Goal: Information Seeking & Learning: Learn about a topic

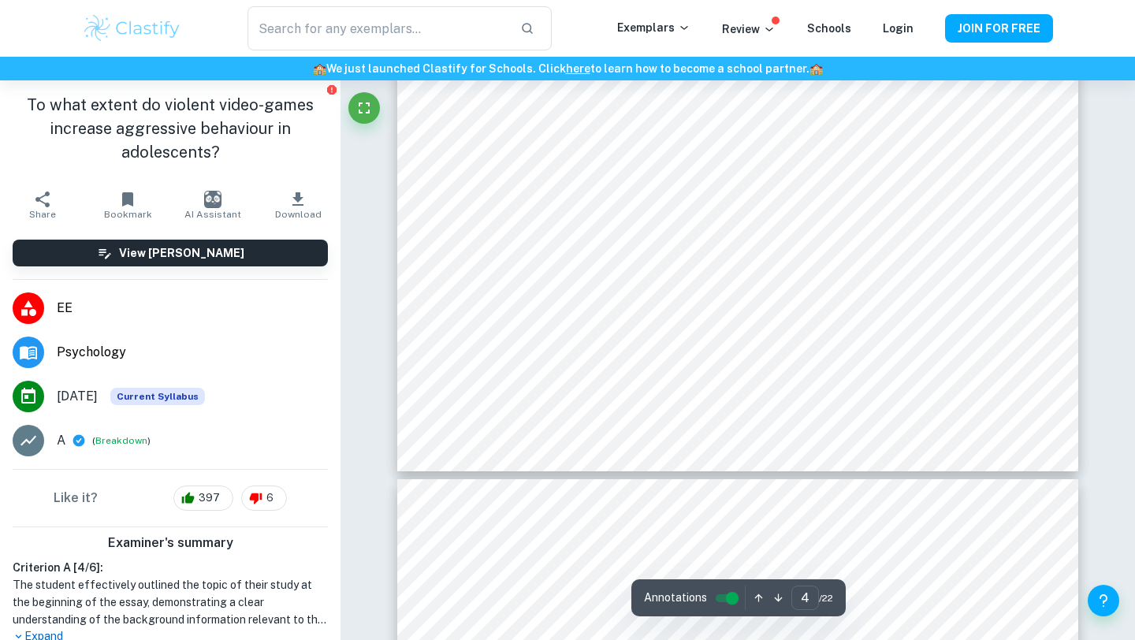
scroll to position [3787, 0]
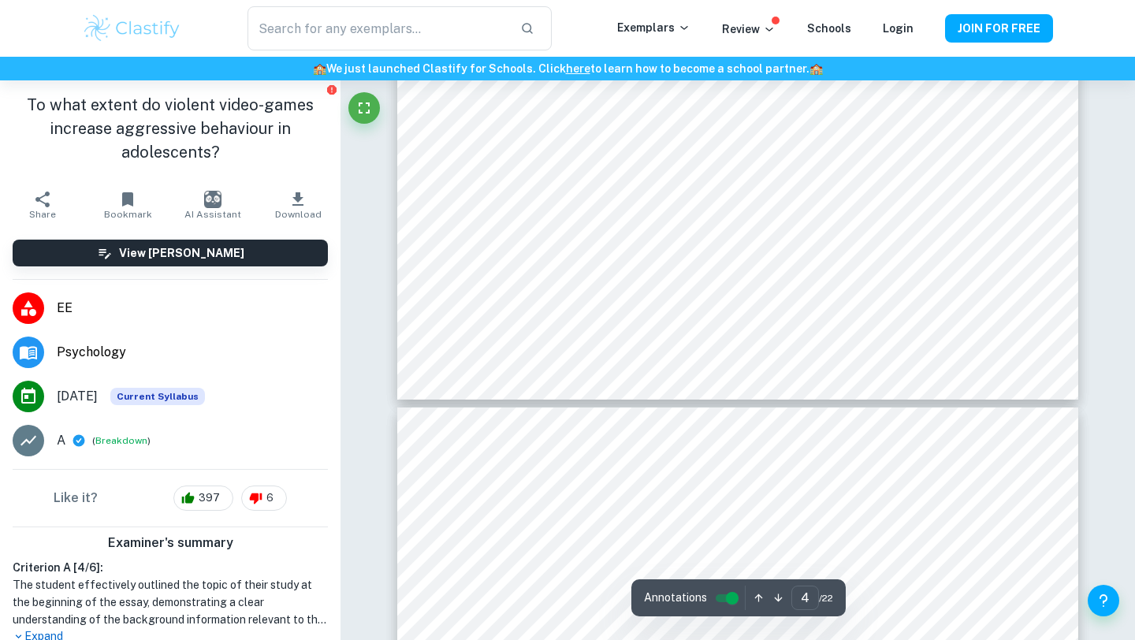
type input "5"
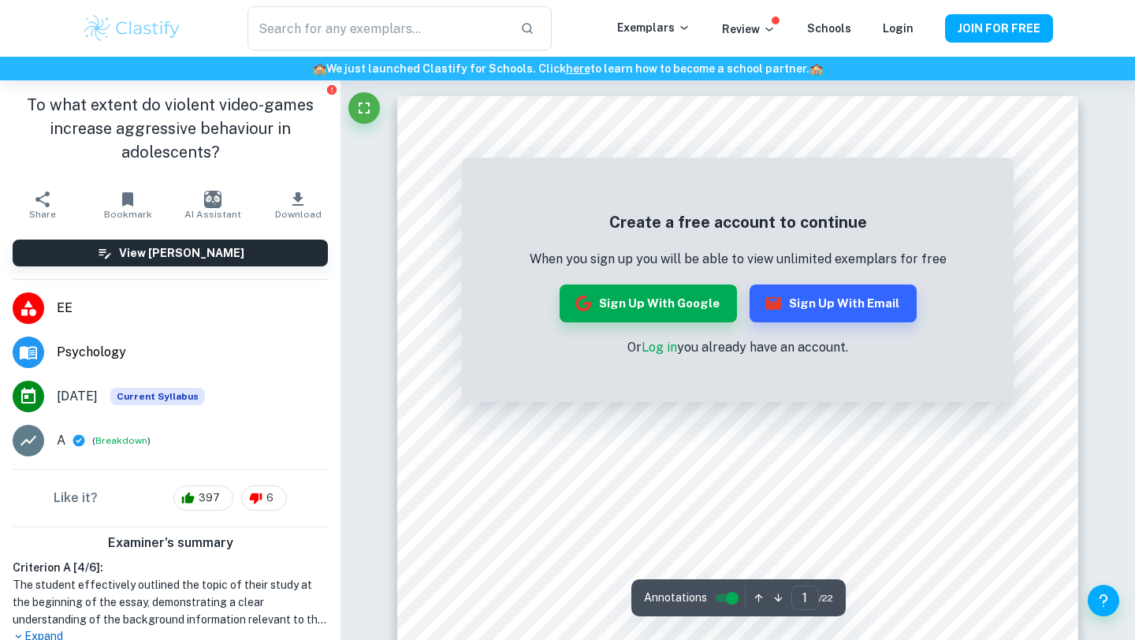
click at [662, 352] on link "Log in" at bounding box center [659, 347] width 35 height 15
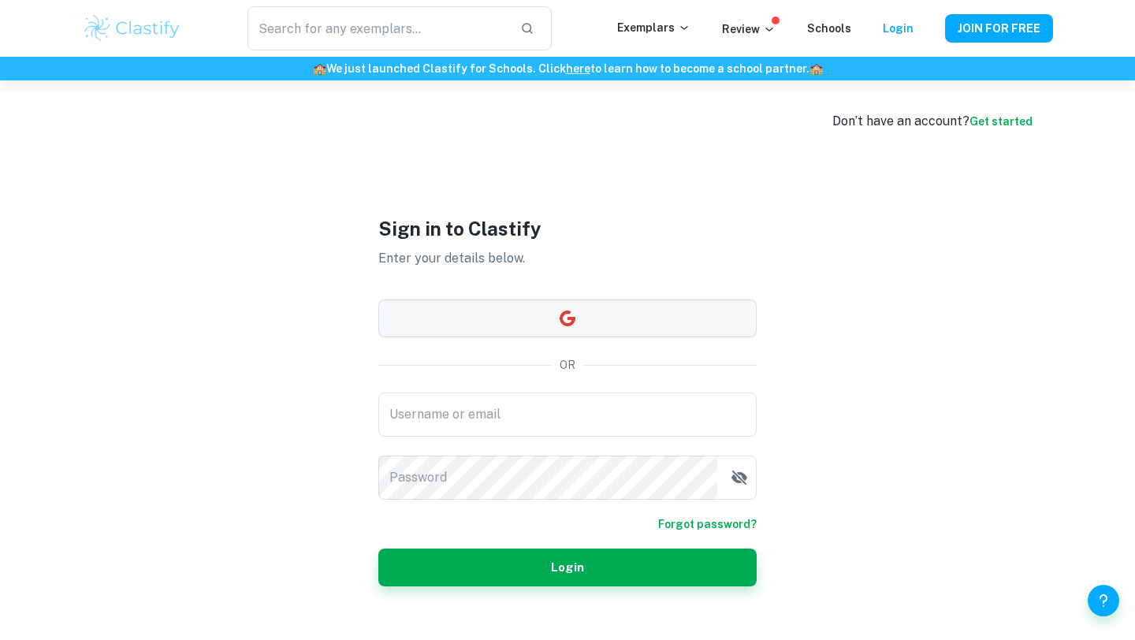
click at [617, 326] on button "button" at bounding box center [567, 319] width 378 height 38
